Goal: Use online tool/utility: Utilize a website feature to perform a specific function

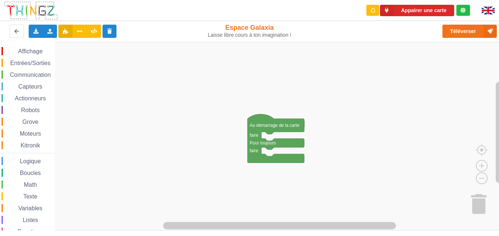
click at [25, 88] on span "Capteurs" at bounding box center [30, 86] width 26 height 6
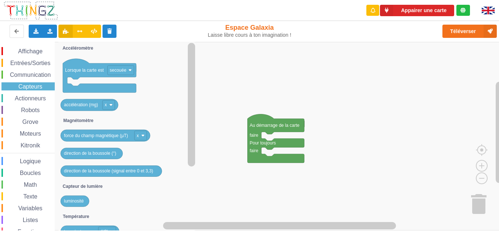
click at [36, 124] on span "Grove" at bounding box center [30, 122] width 18 height 6
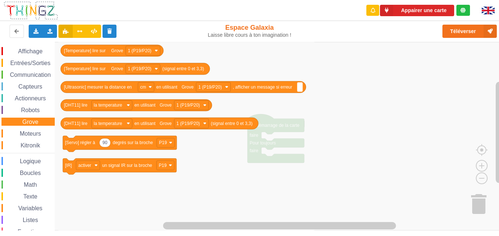
click at [34, 204] on div "Variables" at bounding box center [27, 208] width 53 height 8
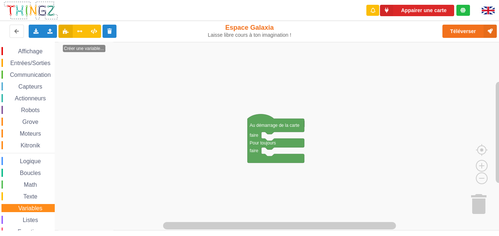
click at [29, 196] on span "Texte" at bounding box center [30, 196] width 16 height 6
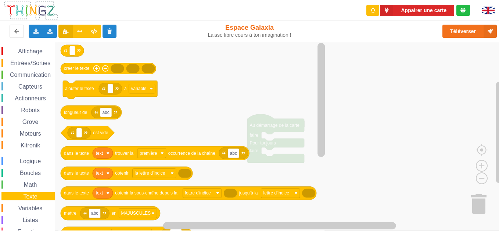
click at [28, 61] on span "Entrées/Sorties" at bounding box center [30, 63] width 42 height 6
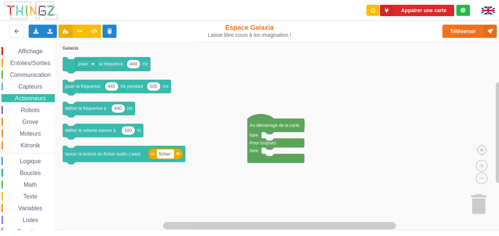
click at [30, 88] on span "Capteurs" at bounding box center [30, 86] width 26 height 6
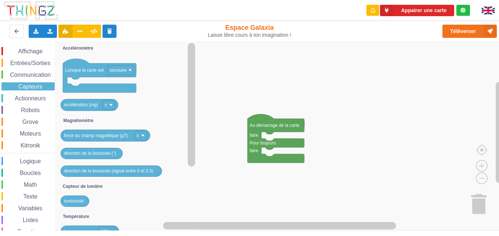
click at [30, 88] on span "Capteurs" at bounding box center [30, 86] width 26 height 6
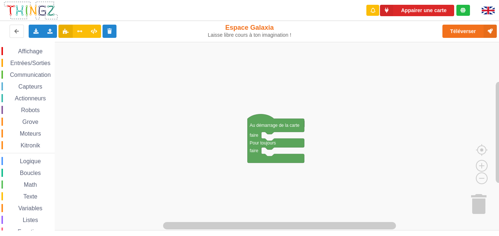
click at [18, 124] on span "Espace de travail de Blocky" at bounding box center [18, 122] width 6 height 6
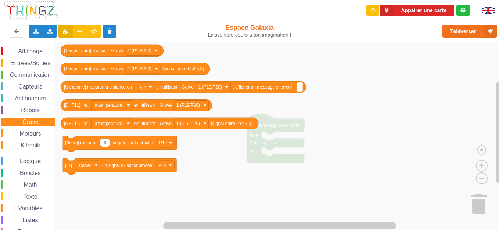
click at [29, 135] on span "Moteurs" at bounding box center [31, 134] width 24 height 6
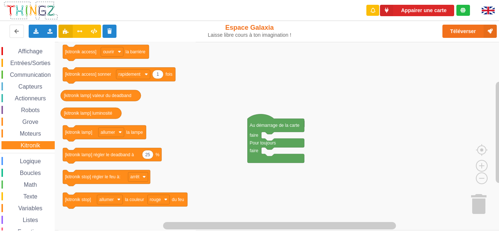
click at [11, 62] on span "Entrées/Sorties" at bounding box center [30, 63] width 42 height 6
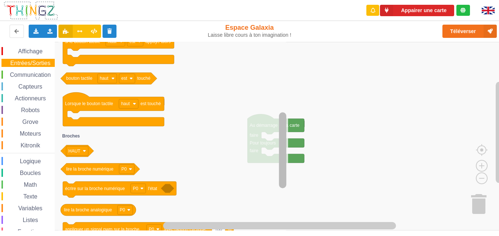
click at [291, 158] on div "Affichage Entrées/Sorties Communication Capteurs Actionneurs Robots Grove Moteu…" at bounding box center [252, 136] width 505 height 189
click at [32, 74] on span "Communication" at bounding box center [30, 75] width 43 height 6
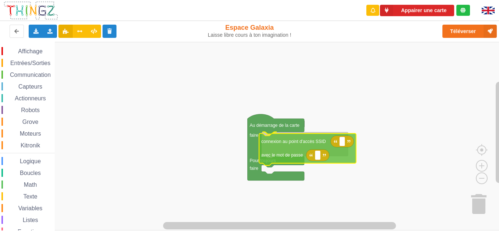
click at [332, 148] on div "Affichage Entrées/Sorties Communication Capteurs Actionneurs Robots Grove Moteu…" at bounding box center [252, 136] width 505 height 189
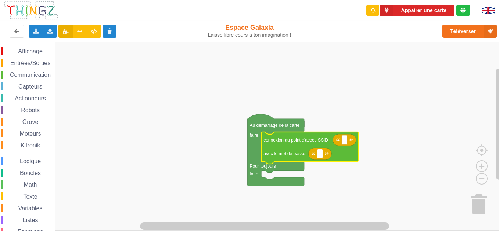
click at [342, 141] on icon "Espace de travail de Blocky" at bounding box center [344, 140] width 23 height 12
click at [347, 141] on rect "Espace de travail de Blocky" at bounding box center [345, 140] width 6 height 10
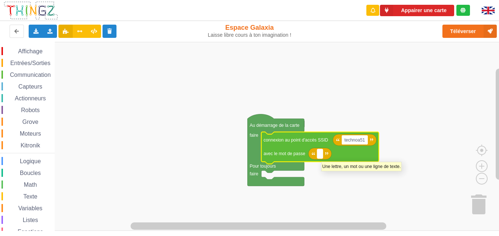
type input "technoa5"
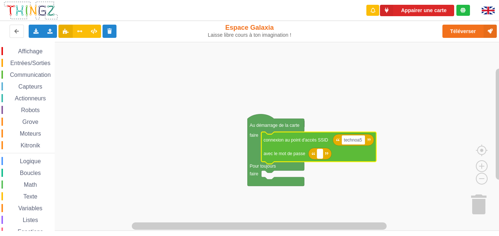
click at [319, 153] on rect "Espace de travail de Blocky" at bounding box center [320, 154] width 6 height 10
type input "1234567890"
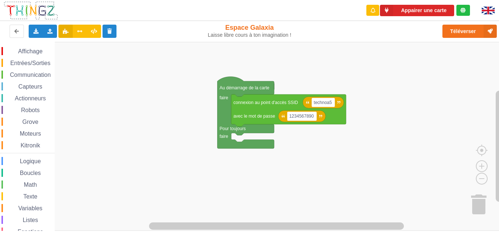
click at [269, 72] on div "Affichage Entrées/Sorties Communication Capteurs Actionneurs Robots Grove Moteu…" at bounding box center [252, 136] width 505 height 189
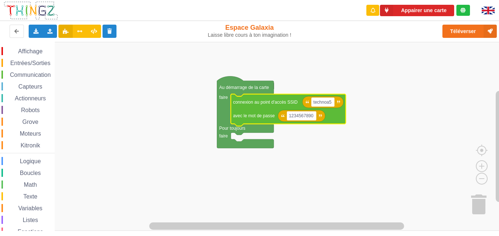
click at [287, 110] on icon "Espace de travail de Blocky" at bounding box center [301, 116] width 47 height 12
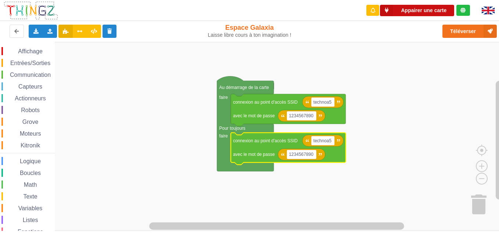
click at [416, 12] on button "Appairer une carte" at bounding box center [417, 10] width 74 height 11
click at [395, 64] on rect "Espace de travail de Blocky" at bounding box center [252, 136] width 505 height 189
click at [433, 8] on button "Appairer une carte" at bounding box center [417, 10] width 74 height 11
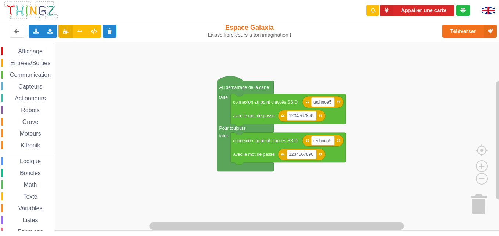
click at [183, 69] on rect "Espace de travail de Blocky" at bounding box center [252, 136] width 505 height 189
click at [456, 99] on rect "Espace de travail de Blocky" at bounding box center [252, 136] width 505 height 189
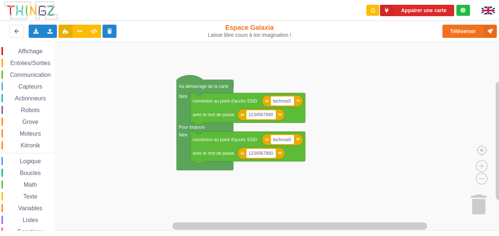
click at [407, 95] on div "Affichage Entrées/Sorties Communication Capteurs Actionneurs Robots Grove Moteu…" at bounding box center [252, 136] width 505 height 189
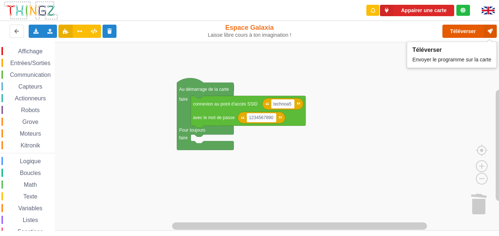
click at [480, 30] on button "Téléverser" at bounding box center [470, 31] width 54 height 13
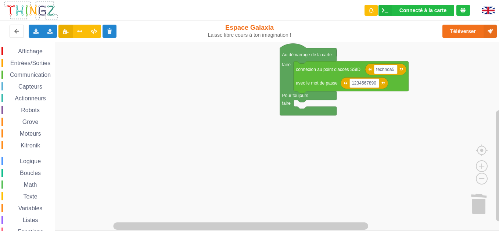
click at [292, 0] on html "Connecté à la carte Réglages Ouvrir le moniteur automatiquement Connexion autom…" at bounding box center [249, 118] width 499 height 236
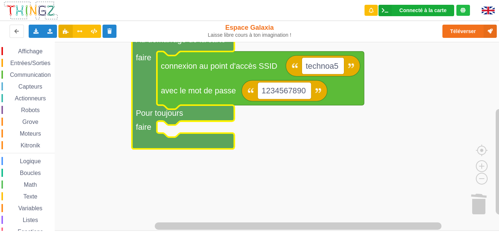
click at [384, 9] on icon at bounding box center [385, 10] width 13 height 11
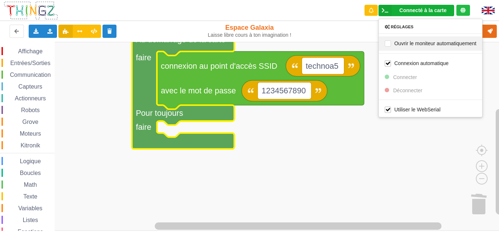
click at [384, 43] on div "Ouvrir le moniteur automatiquement" at bounding box center [430, 43] width 103 height 14
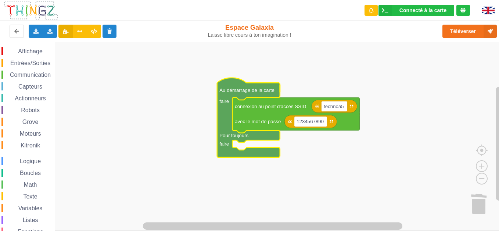
click at [22, 97] on span "Actionneurs" at bounding box center [30, 98] width 33 height 6
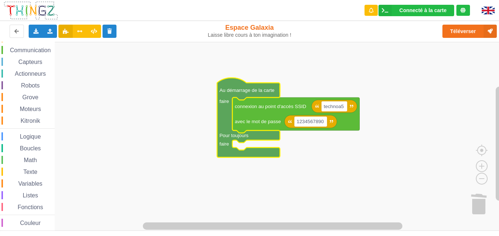
click at [223, 143] on text "faire" at bounding box center [225, 144] width 10 height 6
click at [42, 49] on span "Communication" at bounding box center [30, 50] width 43 height 6
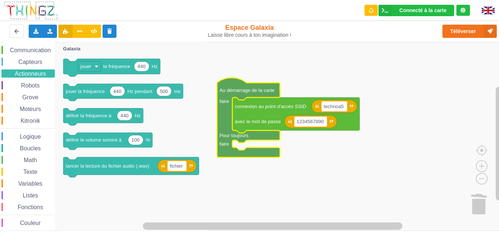
click at [35, 48] on span "Communication" at bounding box center [30, 50] width 43 height 6
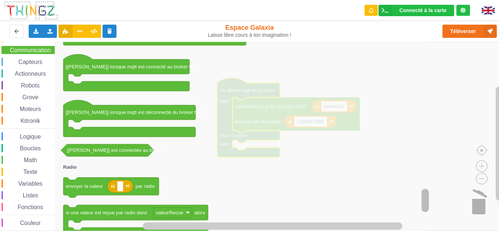
click at [471, 202] on div "Affichage Entrées/Sorties Communication Capteurs Actionneurs Robots Grove Moteu…" at bounding box center [252, 136] width 505 height 189
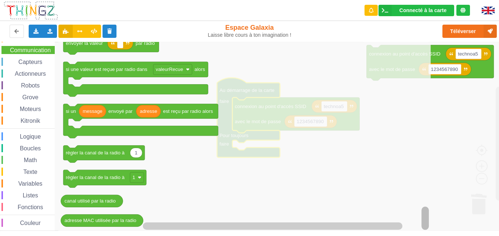
click at [456, 236] on html "Connecté à la carte Réglages Ouvrir le moniteur automatiquement Connexion autom…" at bounding box center [249, 118] width 499 height 236
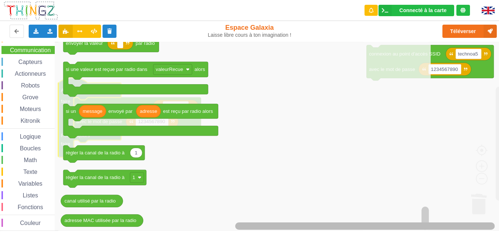
click at [435, 236] on html "Connecté à la carte Réglages Ouvrir le moniteur automatiquement Connexion autom…" at bounding box center [249, 118] width 499 height 236
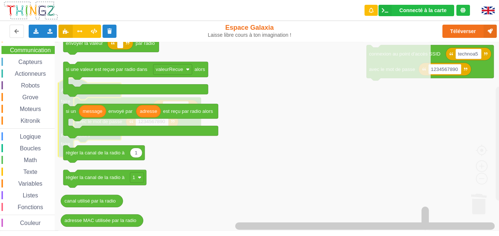
click at [25, 46] on div "Communication" at bounding box center [27, 50] width 53 height 8
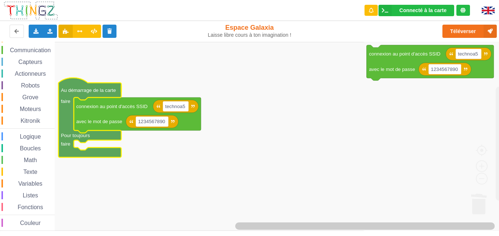
click at [24, 47] on span "Communication" at bounding box center [30, 50] width 43 height 6
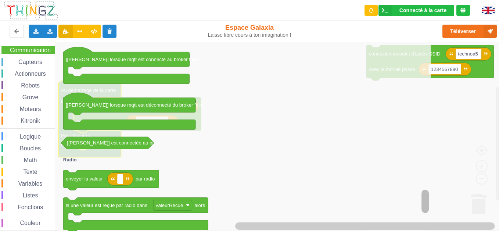
click at [420, 110] on div "Affichage Entrées/Sorties Communication Capteurs Actionneurs Robots Grove Moteu…" at bounding box center [252, 136] width 505 height 189
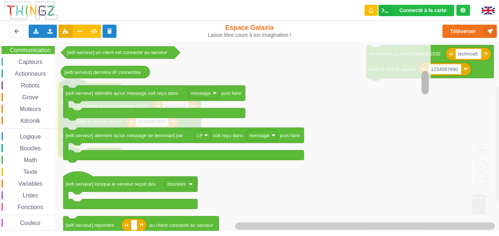
click at [415, 81] on div "Affichage Entrées/Sorties Communication Capteurs Actionneurs Robots Grove Moteu…" at bounding box center [252, 136] width 505 height 189
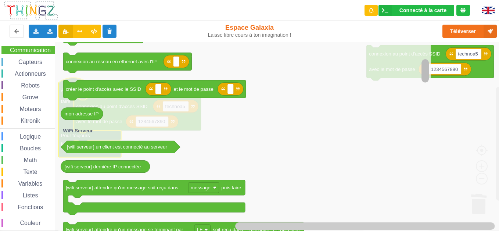
click at [426, 69] on rect "Espace de travail de Blocky" at bounding box center [425, 71] width 7 height 24
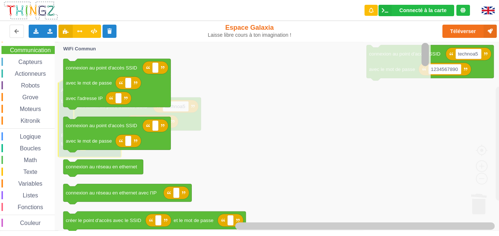
click at [423, 29] on div "Connecté à la carte Réglages Ouvrir le moniteur automatiquement Connexion autom…" at bounding box center [250, 113] width 510 height 236
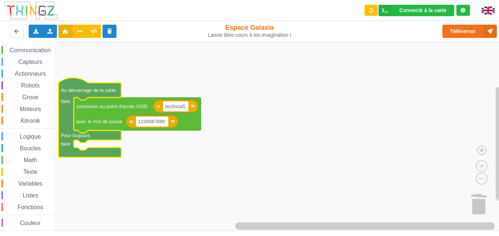
scroll to position [0, 0]
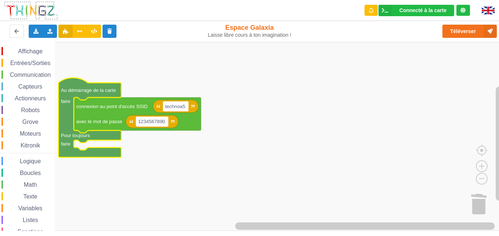
click at [33, 54] on span "Affichage" at bounding box center [30, 51] width 26 height 6
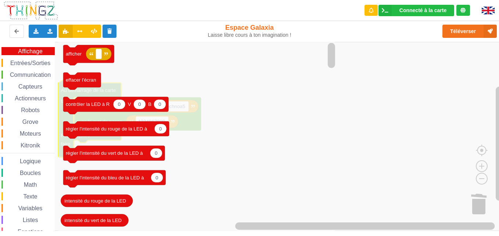
click at [34, 62] on span "Entrées/Sorties" at bounding box center [30, 63] width 42 height 6
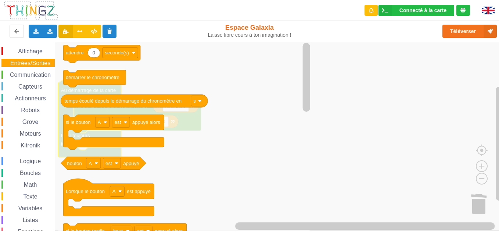
click at [33, 71] on div "Communication" at bounding box center [27, 75] width 53 height 8
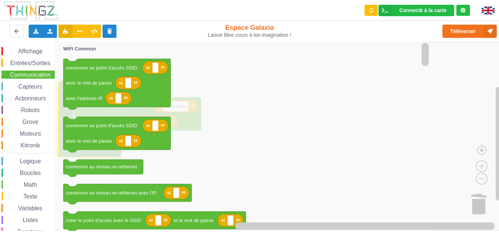
click at [33, 71] on div "Communication" at bounding box center [27, 75] width 53 height 8
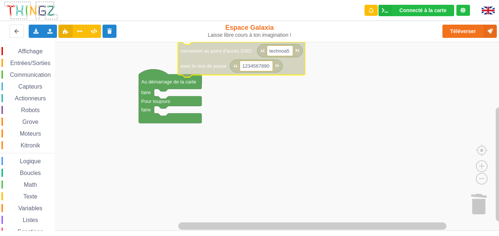
click at [39, 75] on span "Communication" at bounding box center [30, 75] width 43 height 6
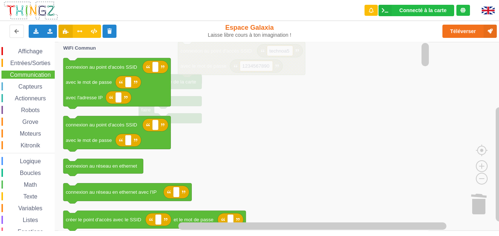
click at [314, 106] on icon "Espace de travail de Blocky" at bounding box center [244, 136] width 373 height 189
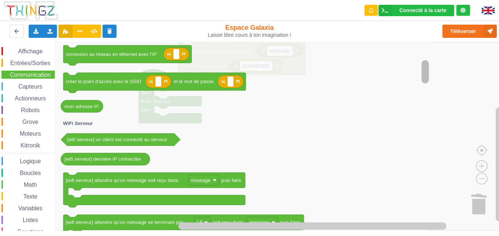
click at [422, 69] on rect "Espace de travail de Blocky" at bounding box center [425, 72] width 7 height 24
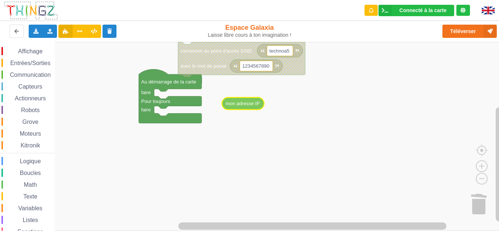
click at [255, 107] on div "Affichage Entrées/Sorties Communication Capteurs Actionneurs Robots Grove Moteu…" at bounding box center [252, 136] width 505 height 189
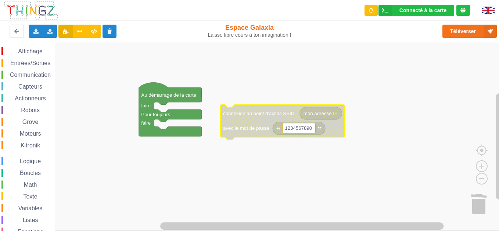
click at [27, 170] on div "Boucles" at bounding box center [27, 173] width 53 height 8
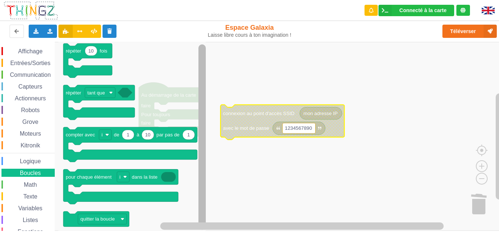
click at [213, 185] on div "Affichage Entrées/Sorties Communication Capteurs Actionneurs Robots Grove Moteu…" at bounding box center [252, 136] width 505 height 189
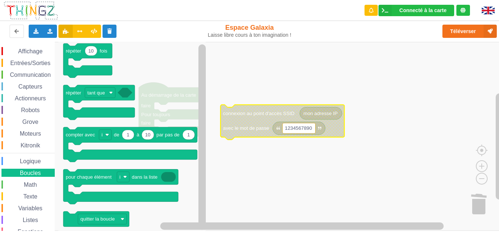
click at [34, 181] on div "Math" at bounding box center [27, 185] width 53 height 8
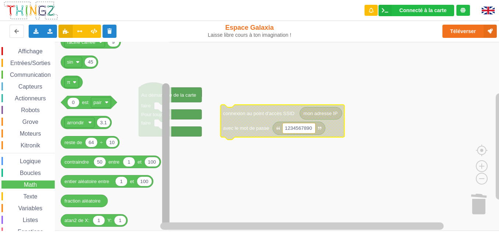
click at [180, 236] on html "Connecté à la carte Réglages Ouvrir le moniteur automatiquement Connexion autom…" at bounding box center [249, 118] width 499 height 236
click at [18, 75] on span "Communication" at bounding box center [30, 75] width 43 height 6
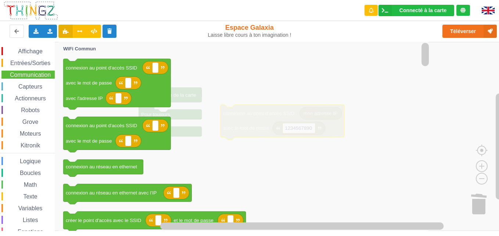
click at [18, 75] on span "Communication" at bounding box center [30, 75] width 43 height 6
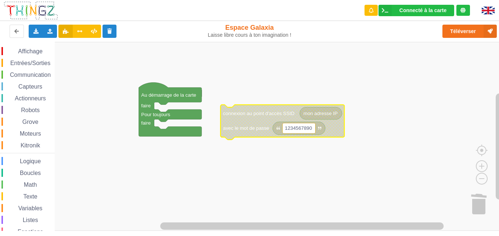
click at [18, 75] on span "Communication" at bounding box center [30, 75] width 43 height 6
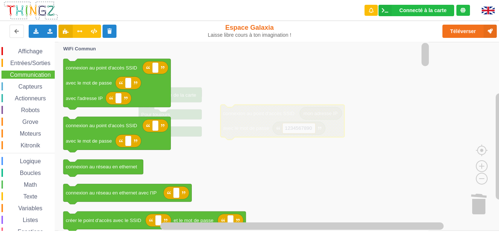
click at [48, 172] on div "Boucles" at bounding box center [27, 173] width 53 height 8
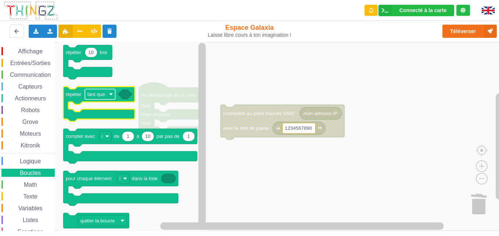
click at [95, 90] on rect "Espace de travail de Blocky" at bounding box center [100, 94] width 31 height 10
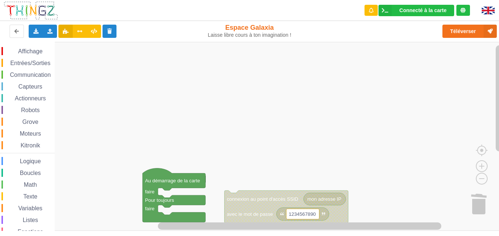
click at [49, 216] on div "Affichage Entrées/Sorties Communication Capteurs Actionneurs Robots Grove Moteu…" at bounding box center [252, 136] width 505 height 189
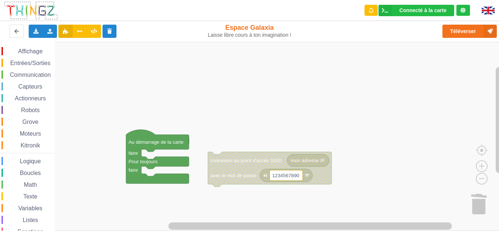
click at [494, 9] on img at bounding box center [488, 11] width 13 height 8
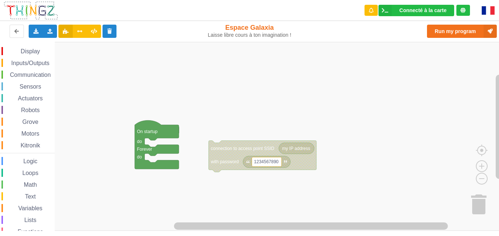
click at [489, 7] on img at bounding box center [488, 10] width 13 height 8
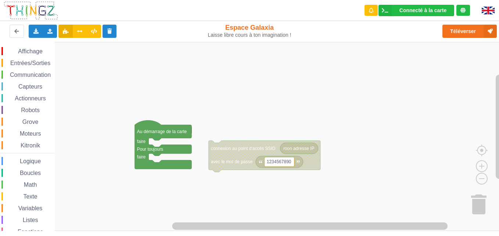
click at [13, 72] on span "Communication" at bounding box center [30, 75] width 43 height 6
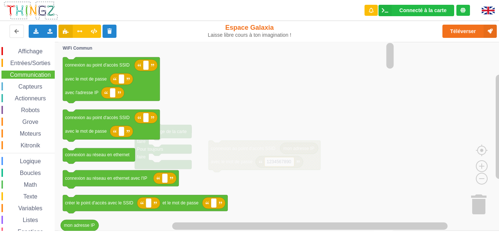
click at [37, 95] on div "Actionneurs" at bounding box center [27, 98] width 53 height 8
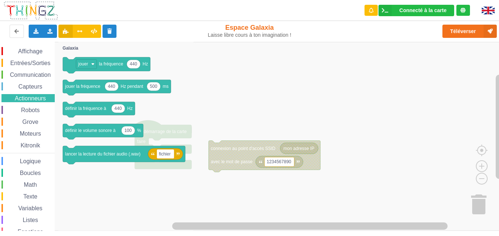
click at [33, 75] on span "Communication" at bounding box center [30, 75] width 43 height 6
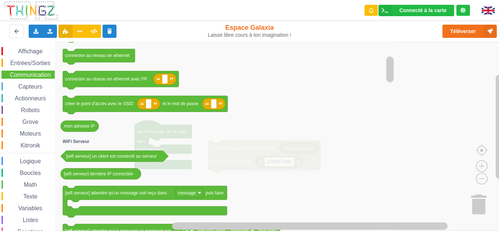
click at [174, 56] on icon "Espace de travail de Blocky" at bounding box center [226, 136] width 337 height 189
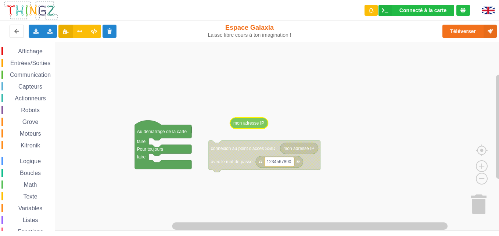
click at [245, 122] on div "Affichage Entrées/Sorties Communication Capteurs Actionneurs Robots Grove Moteu…" at bounding box center [252, 136] width 505 height 189
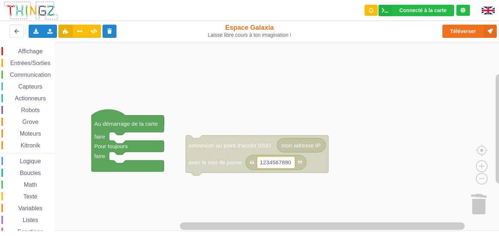
click at [21, 110] on span "Robots" at bounding box center [30, 110] width 21 height 6
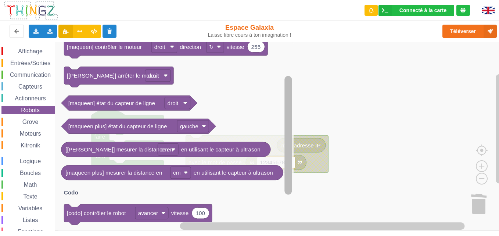
click at [282, 174] on div "Affichage Entrées/Sorties Communication Capteurs Actionneurs Robots Grove Moteu…" at bounding box center [252, 136] width 505 height 189
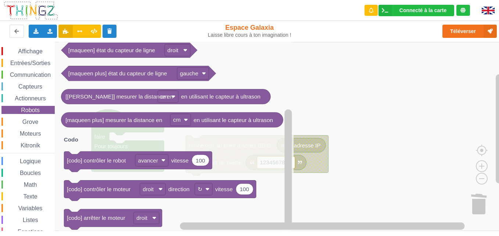
click at [26, 74] on span "Communication" at bounding box center [30, 75] width 43 height 6
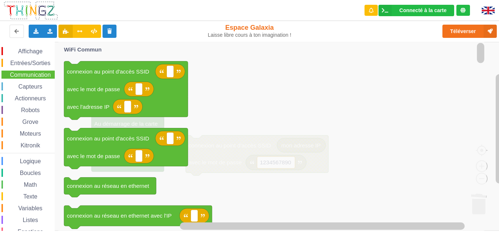
click at [28, 82] on div "Capteurs" at bounding box center [27, 86] width 53 height 8
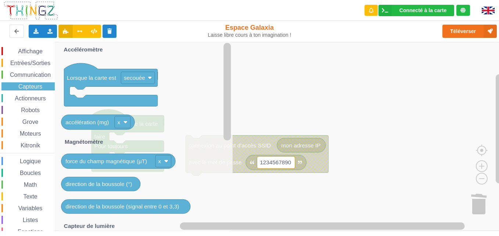
click at [38, 73] on span "Communication" at bounding box center [30, 75] width 43 height 6
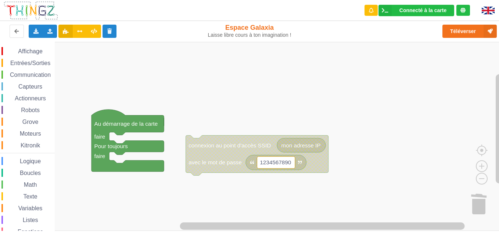
click at [41, 78] on span "Communication" at bounding box center [30, 75] width 43 height 6
click at [38, 76] on span "Communication" at bounding box center [30, 75] width 43 height 6
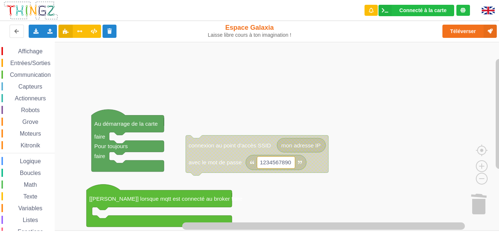
click at [21, 76] on span "Communication" at bounding box center [30, 75] width 43 height 6
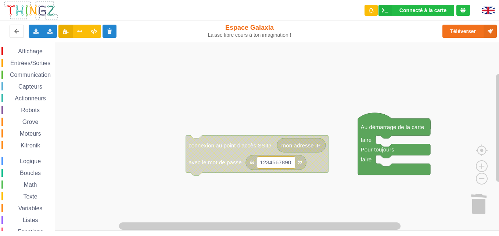
click at [31, 77] on span "Communication" at bounding box center [30, 75] width 43 height 6
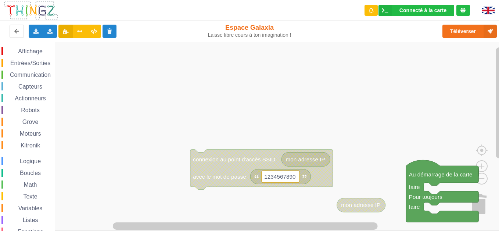
click at [203, 100] on div "Affichage Entrées/Sorties Communication Capteurs Actionneurs Robots Grove Moteu…" at bounding box center [252, 136] width 505 height 189
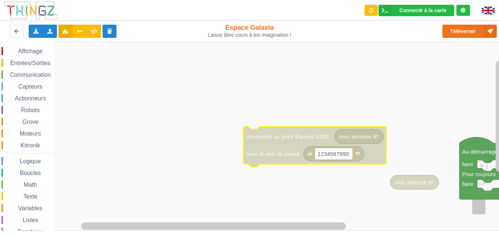
click at [343, 157] on text "1234567890" at bounding box center [333, 154] width 31 height 6
click at [343, 157] on input "1234567890" at bounding box center [334, 160] width 38 height 12
type input "192.168.0.11"
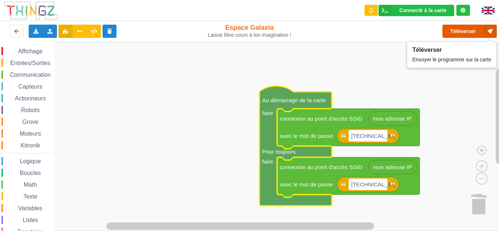
click at [468, 26] on button "Téléverser" at bounding box center [470, 31] width 54 height 13
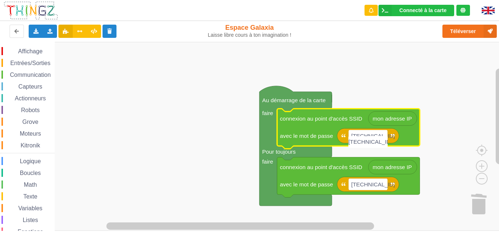
click at [382, 138] on input "192.168.0.11" at bounding box center [368, 142] width 39 height 12
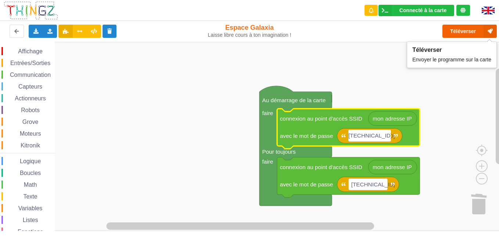
type input "192.168.0.128"
click at [483, 26] on button "Téléverser" at bounding box center [470, 31] width 54 height 13
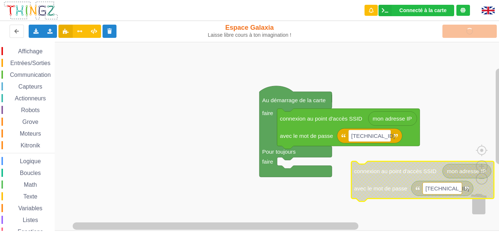
click at [38, 74] on span "Communication" at bounding box center [30, 75] width 43 height 6
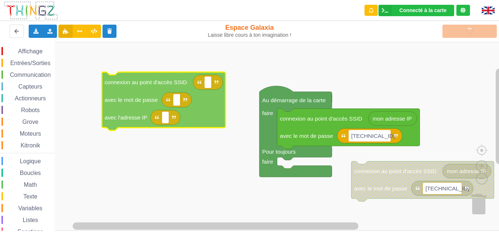
click at [142, 122] on div "Affichage Entrées/Sorties Communication Capteurs Actionneurs Robots Grove Moteu…" at bounding box center [252, 136] width 505 height 189
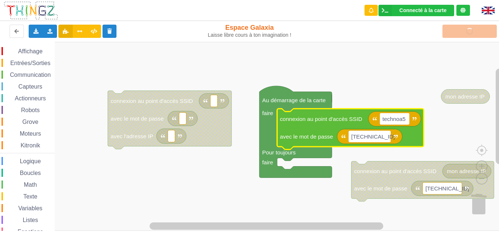
click at [395, 116] on text "technoa5" at bounding box center [394, 119] width 23 height 6
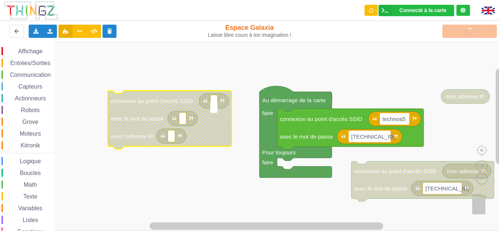
type input "technoa5"
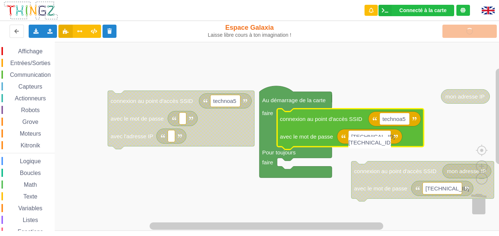
click at [367, 139] on input "192.168.0.128" at bounding box center [370, 143] width 43 height 12
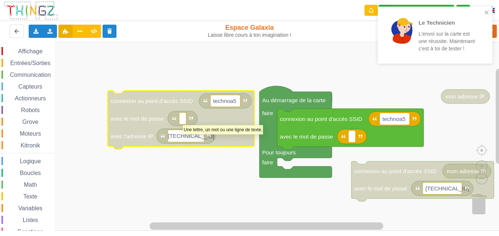
type input "192.168.0.11"
click at [183, 121] on text "Espace de travail de Blocky" at bounding box center [182, 118] width 1 height 6
type input "1234567890"
